Goal: Navigation & Orientation: Find specific page/section

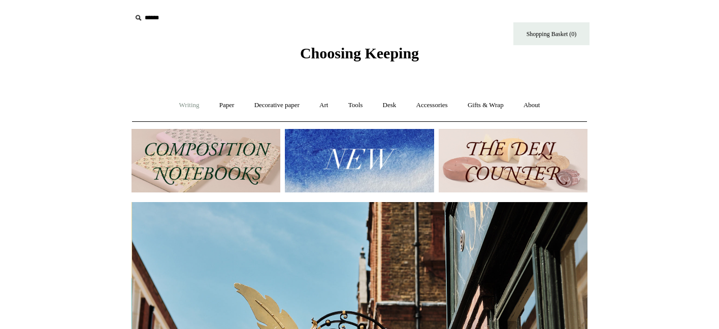
scroll to position [0, 456]
click at [195, 106] on link "Writing +" at bounding box center [189, 105] width 39 height 27
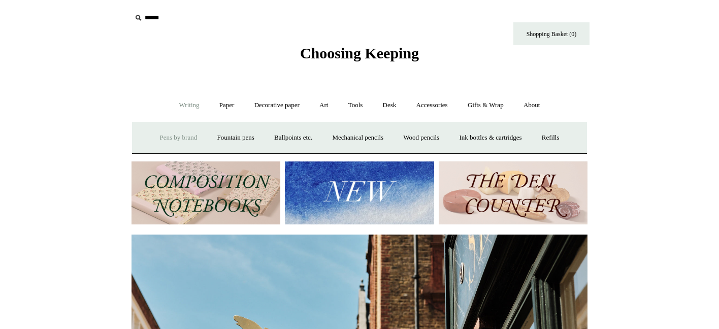
click at [175, 134] on link "Pens by brand +" at bounding box center [179, 137] width 56 height 27
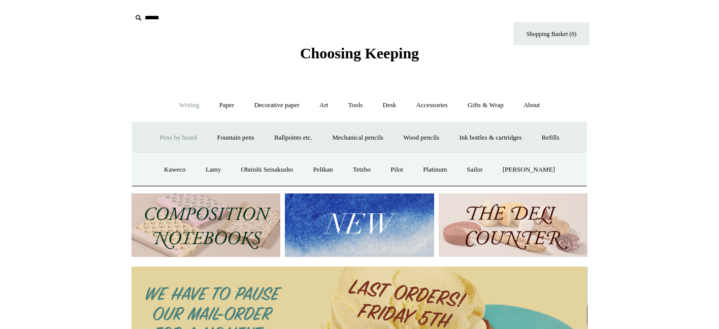
scroll to position [0, 0]
click at [289, 137] on link "Ballpoints etc. +" at bounding box center [293, 137] width 56 height 27
click at [232, 170] on link "All" at bounding box center [238, 169] width 27 height 27
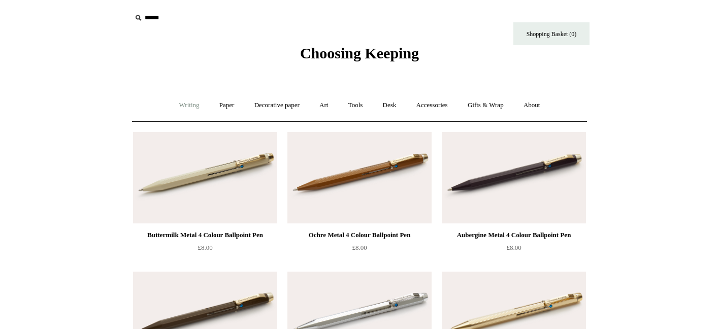
click at [194, 106] on link "Writing +" at bounding box center [189, 105] width 39 height 27
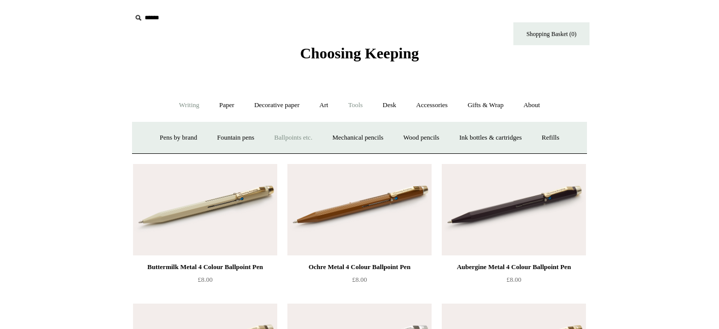
click at [362, 106] on link "Tools +" at bounding box center [355, 105] width 33 height 27
click at [225, 103] on link "Paper +" at bounding box center [227, 105] width 34 height 27
click at [210, 140] on link "Notebooks +" at bounding box center [217, 137] width 47 height 27
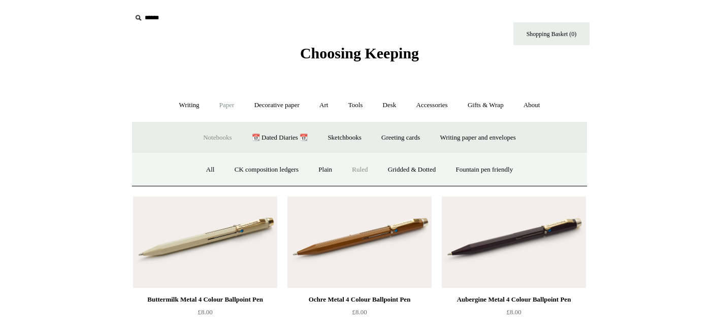
click at [356, 171] on link "Ruled" at bounding box center [360, 169] width 34 height 27
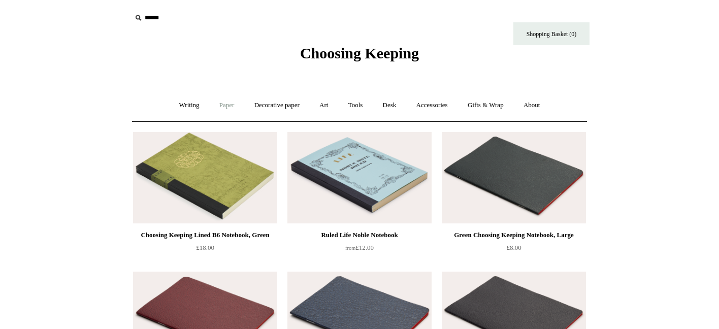
click at [219, 110] on link "Paper +" at bounding box center [227, 105] width 34 height 27
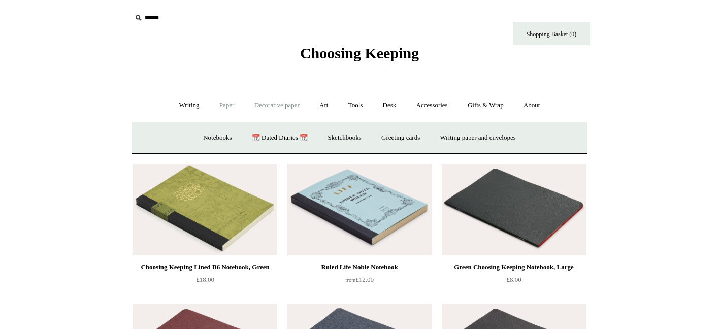
click at [282, 107] on link "Decorative paper +" at bounding box center [277, 105] width 64 height 27
click at [319, 134] on link "Marbled" at bounding box center [323, 137] width 41 height 27
